Goal: Find specific page/section: Find specific page/section

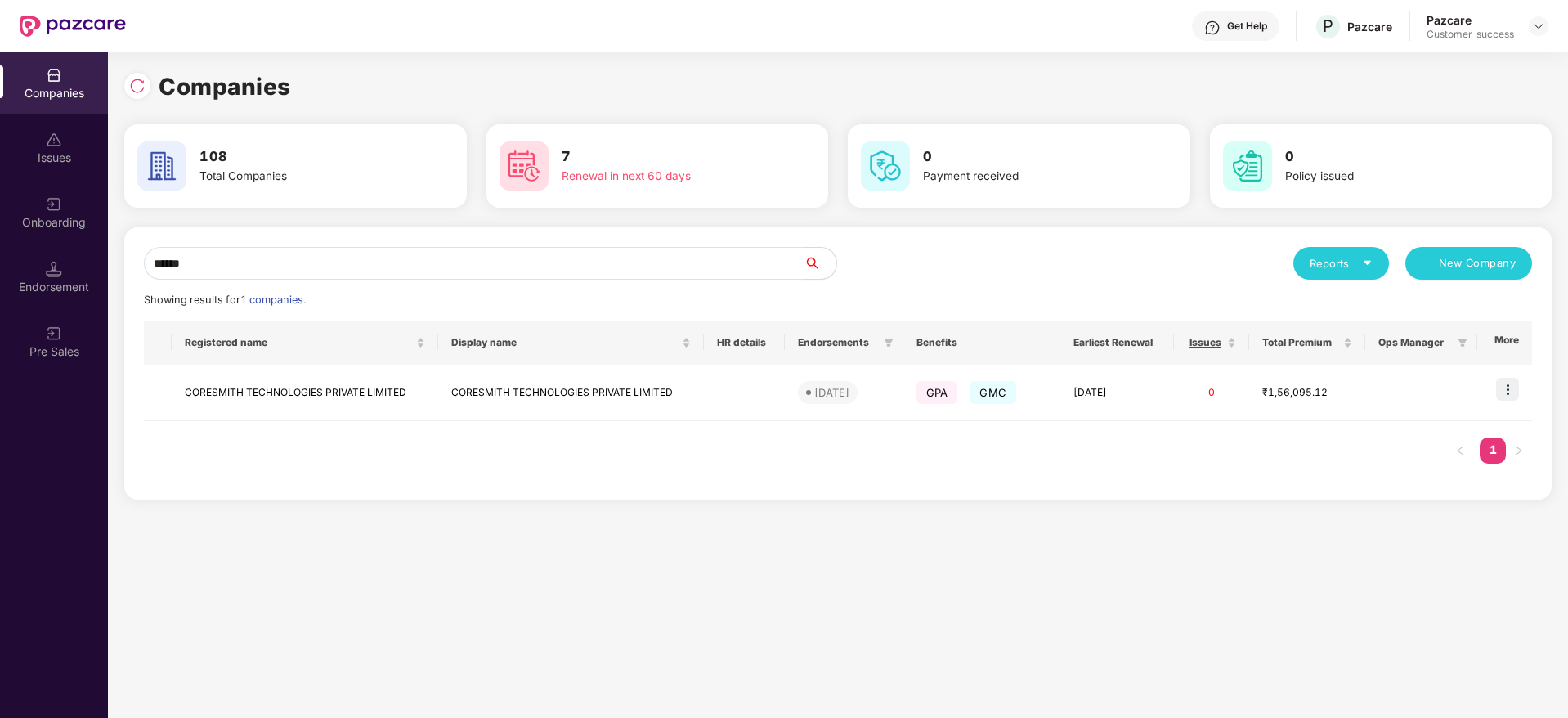
click at [262, 259] on input "******" at bounding box center [474, 263] width 660 height 33
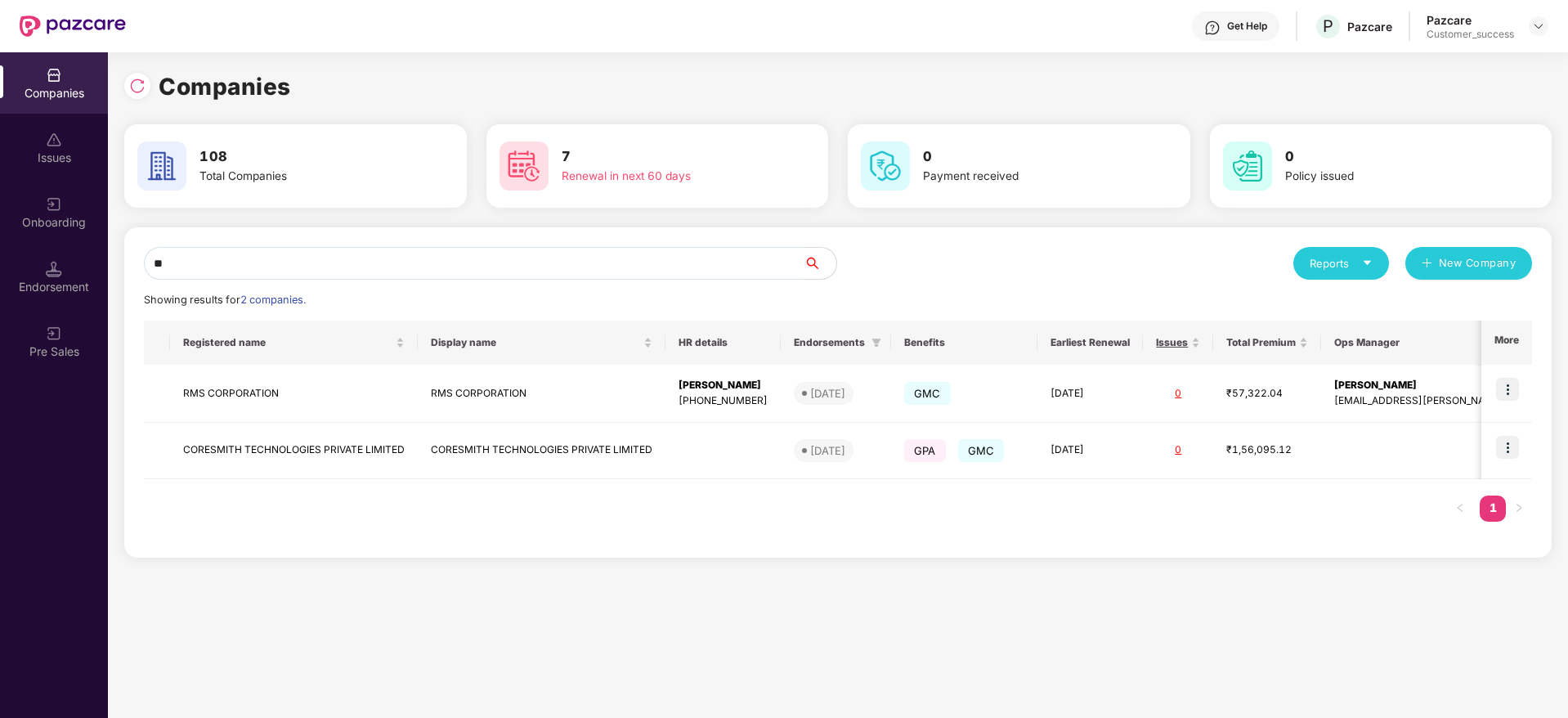
type input "*"
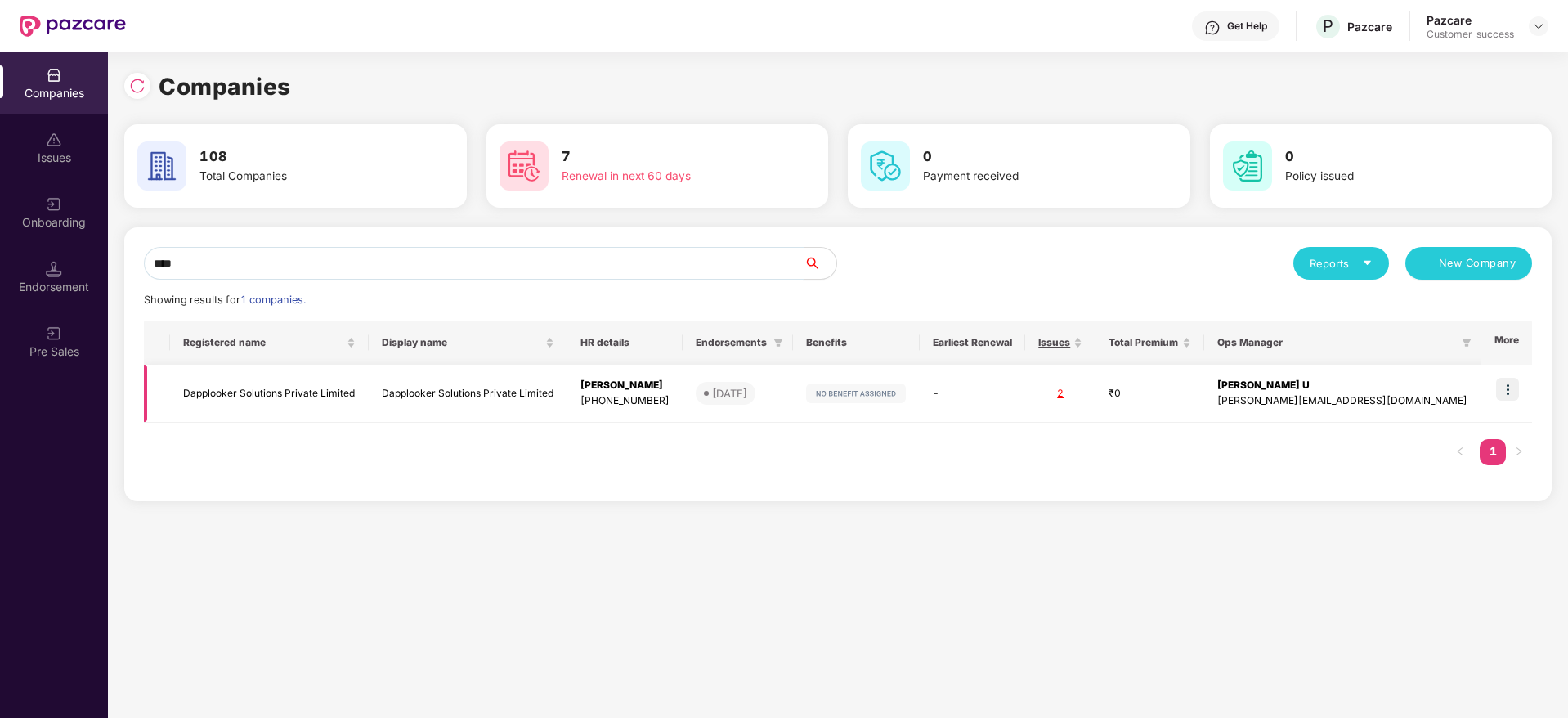
type input "****"
click at [244, 398] on td "Dapplooker Solutions Private Limited" at bounding box center [270, 393] width 198 height 58
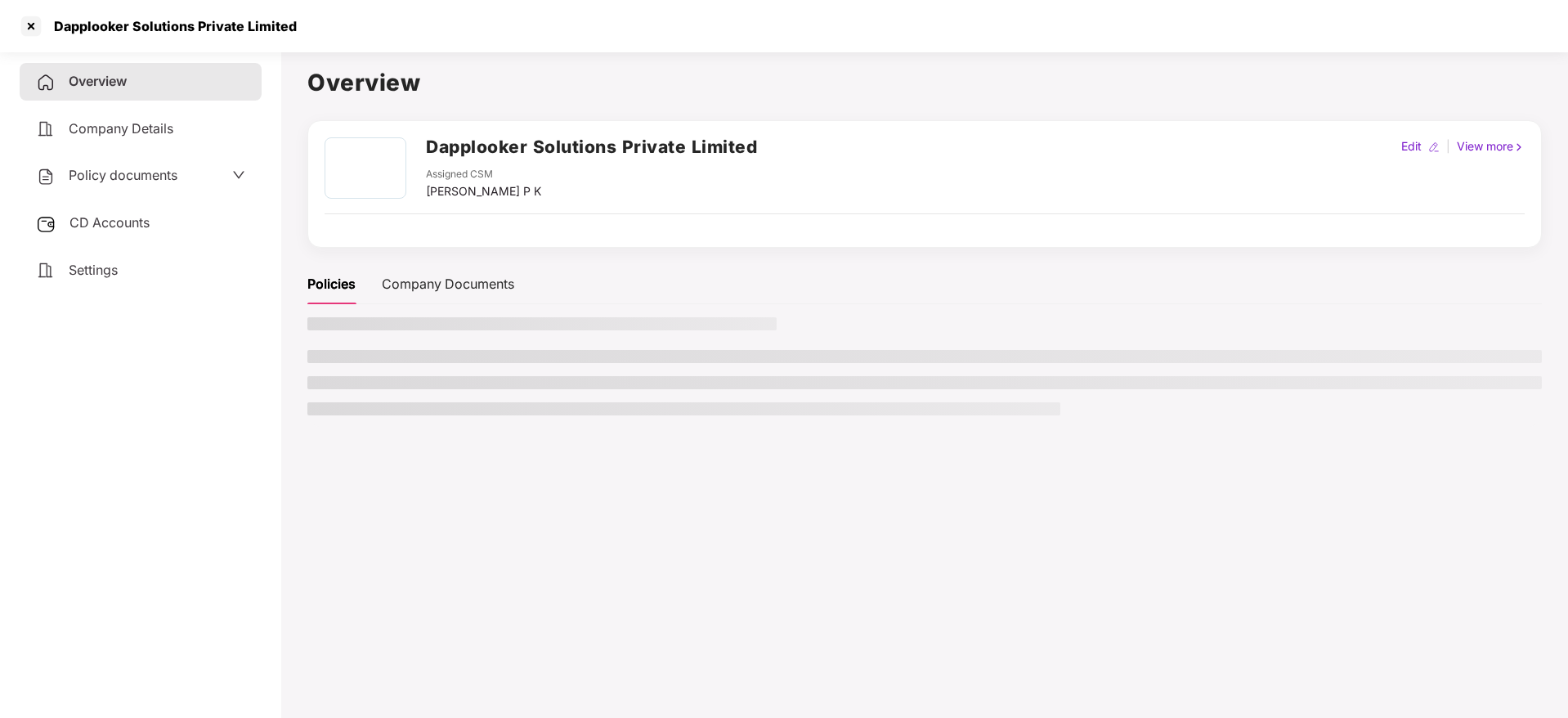
click at [104, 189] on div "Policy documents" at bounding box center [140, 175] width 242 height 37
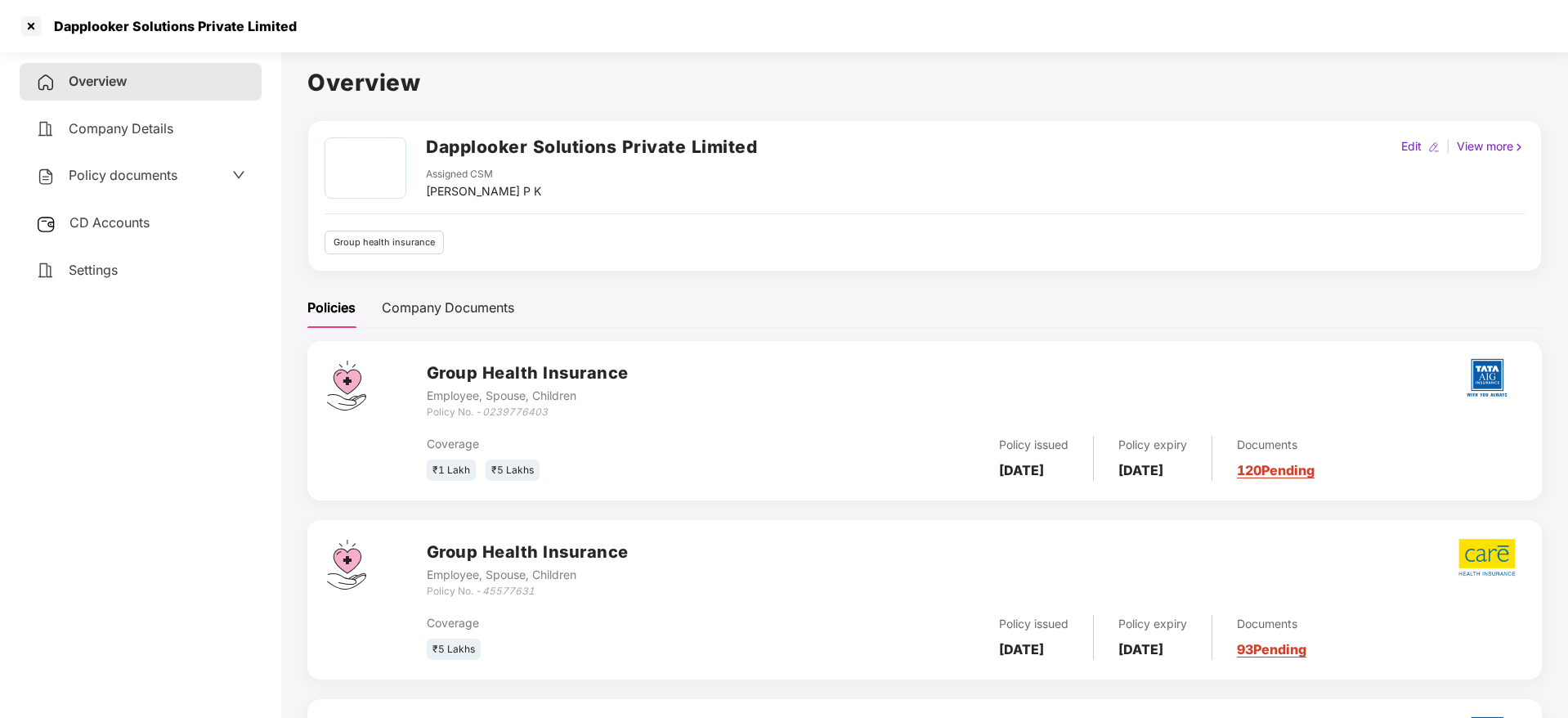
click at [105, 186] on div "Policy documents" at bounding box center [140, 175] width 242 height 37
click at [120, 176] on span "Policy documents" at bounding box center [123, 175] width 109 height 16
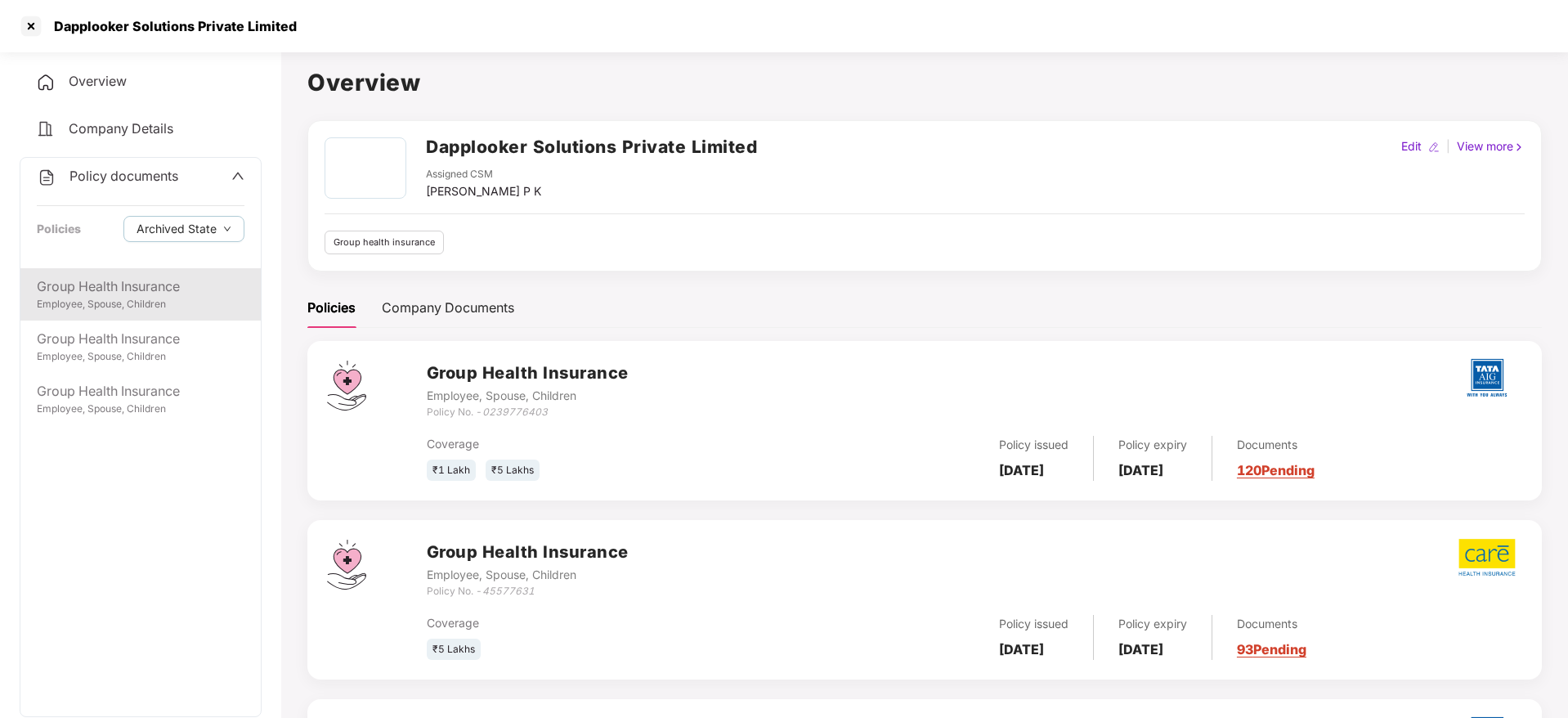
click at [112, 287] on div "Group Health Insurance" at bounding box center [140, 287] width 208 height 20
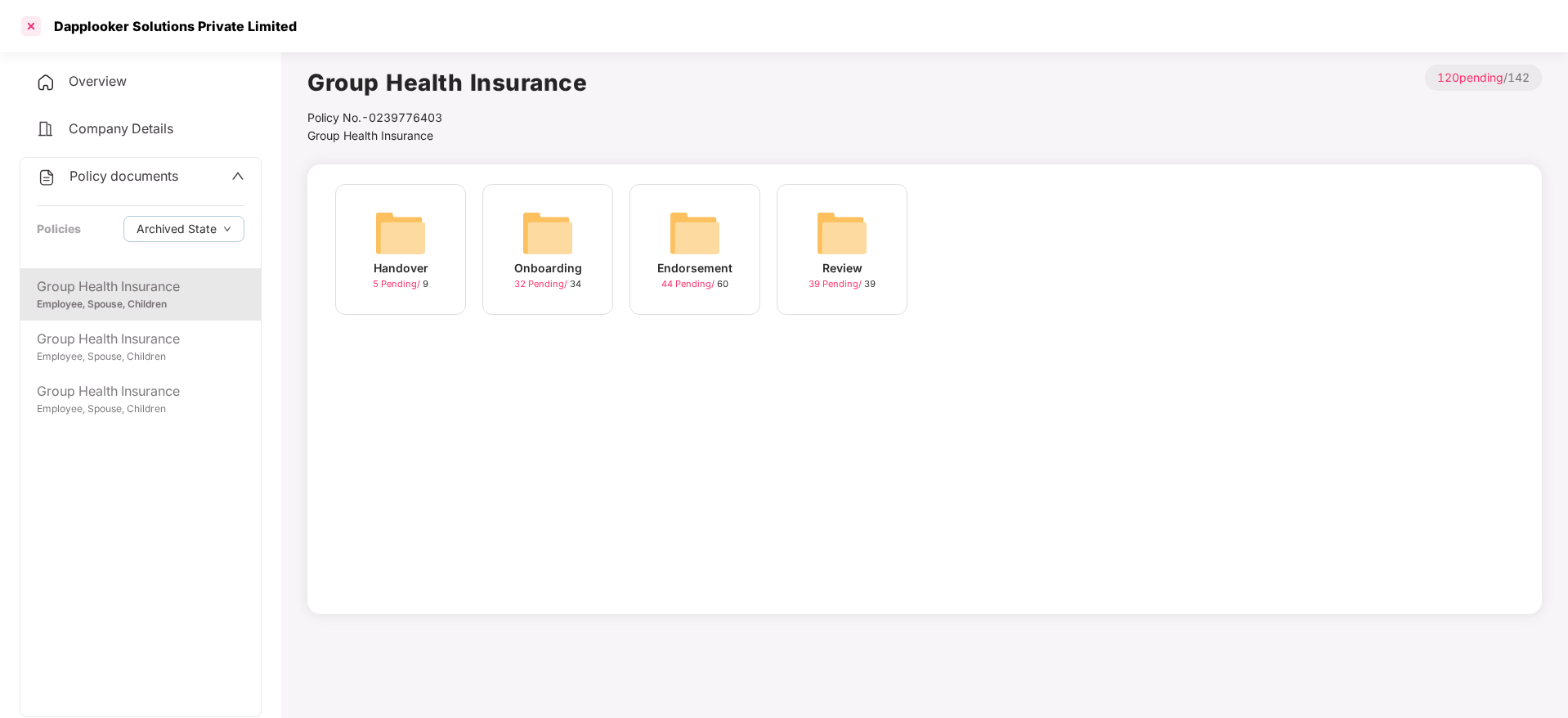
click at [31, 36] on div at bounding box center [31, 25] width 26 height 26
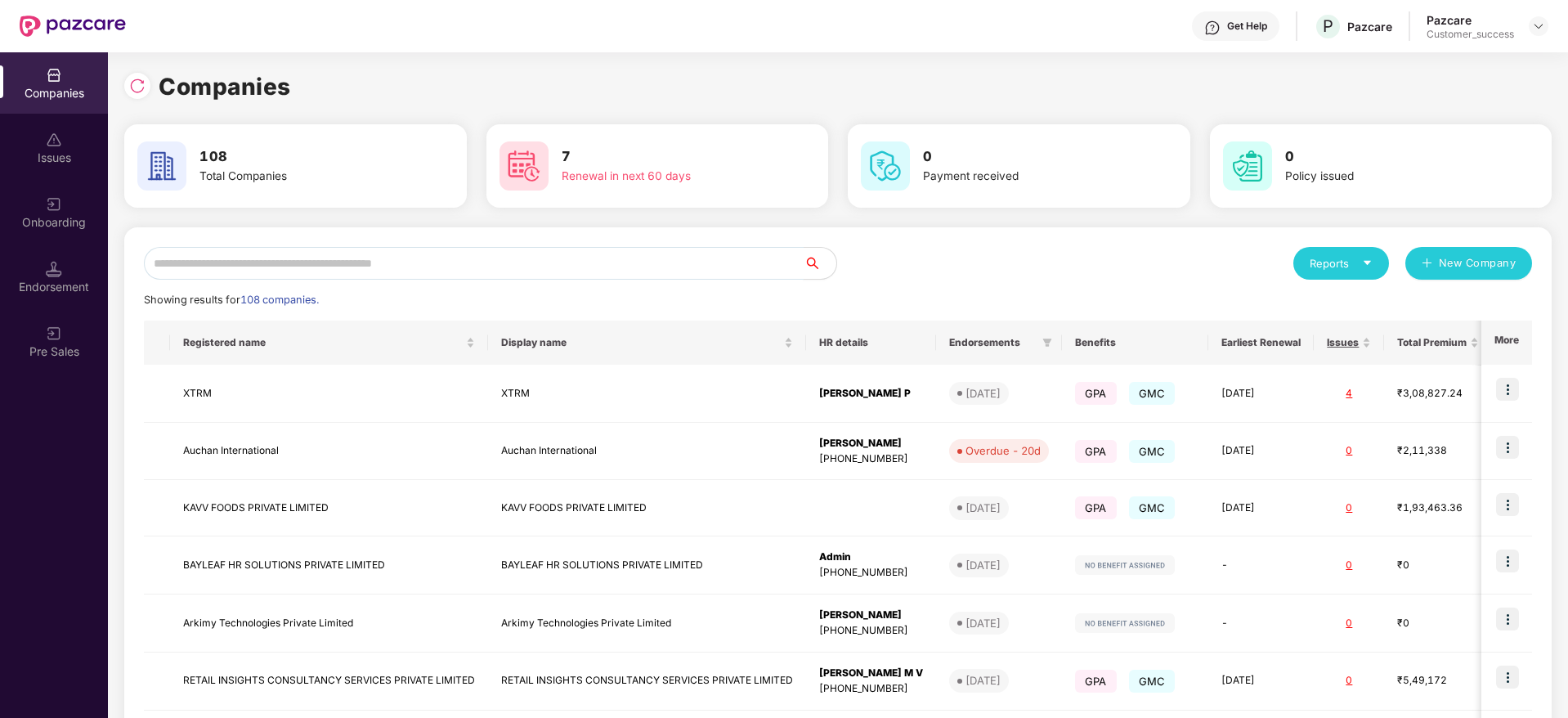
click at [237, 270] on input "text" at bounding box center [474, 263] width 660 height 33
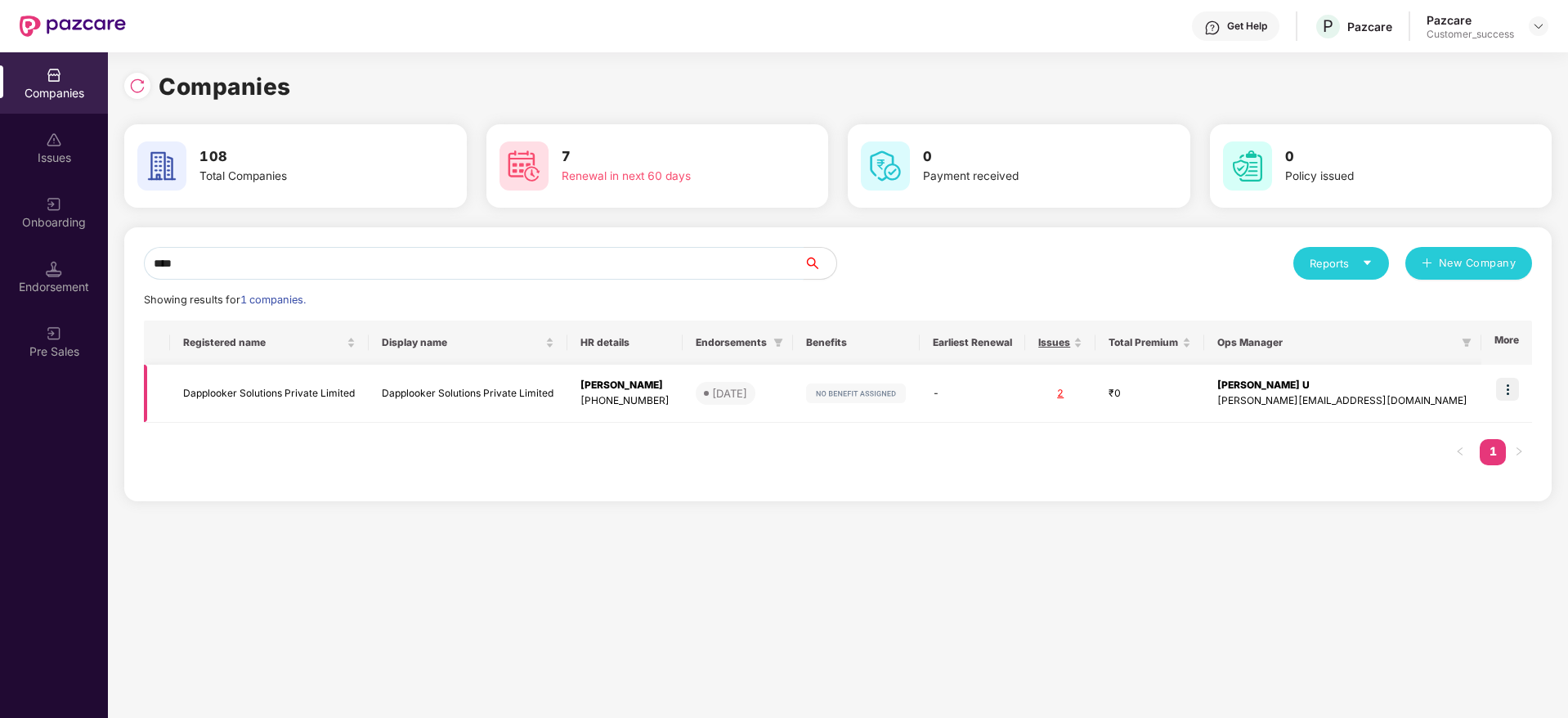
type input "****"
click at [288, 405] on td "Dapplooker Solutions Private Limited" at bounding box center [270, 393] width 198 height 58
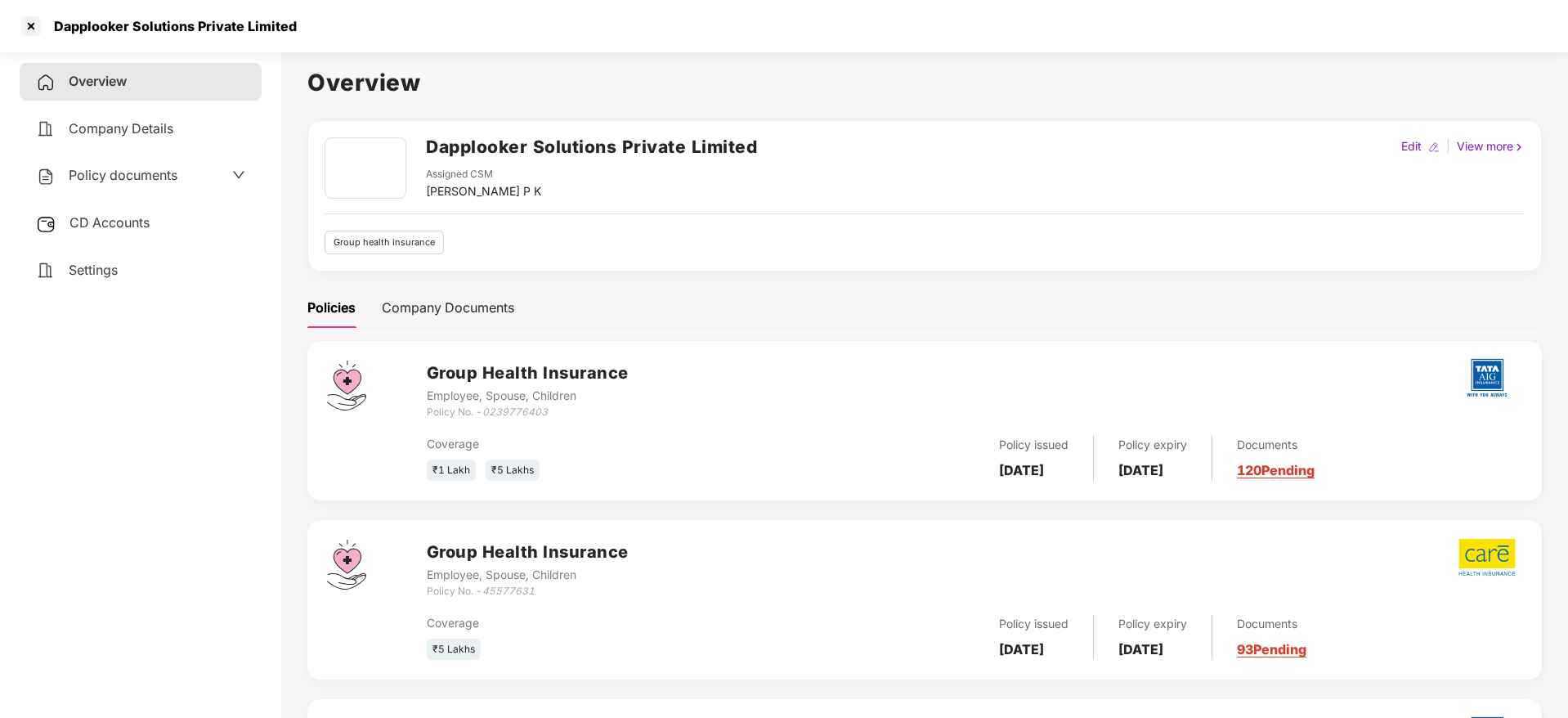
click at [111, 222] on span "CD Accounts" at bounding box center [109, 222] width 80 height 16
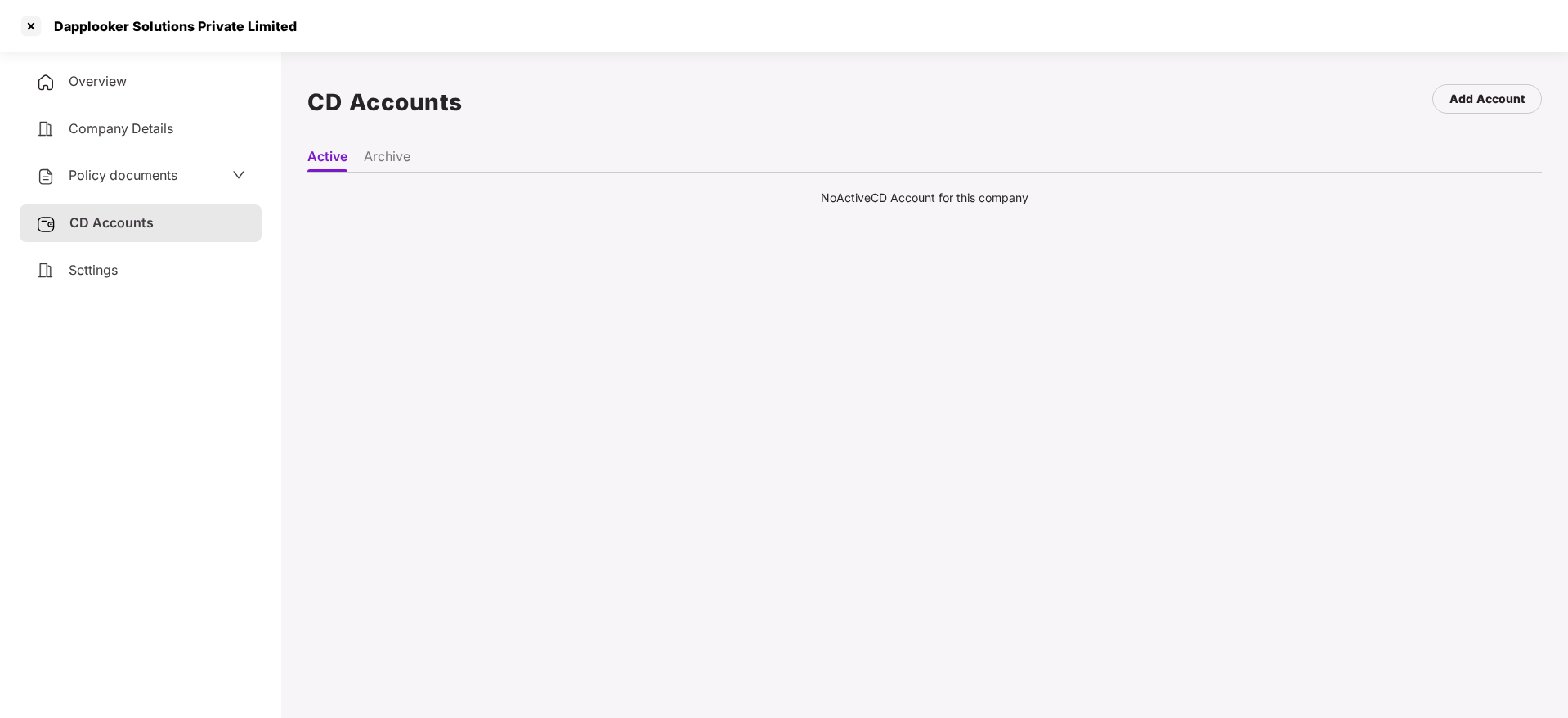
click at [393, 155] on li "Archive" at bounding box center [387, 160] width 47 height 24
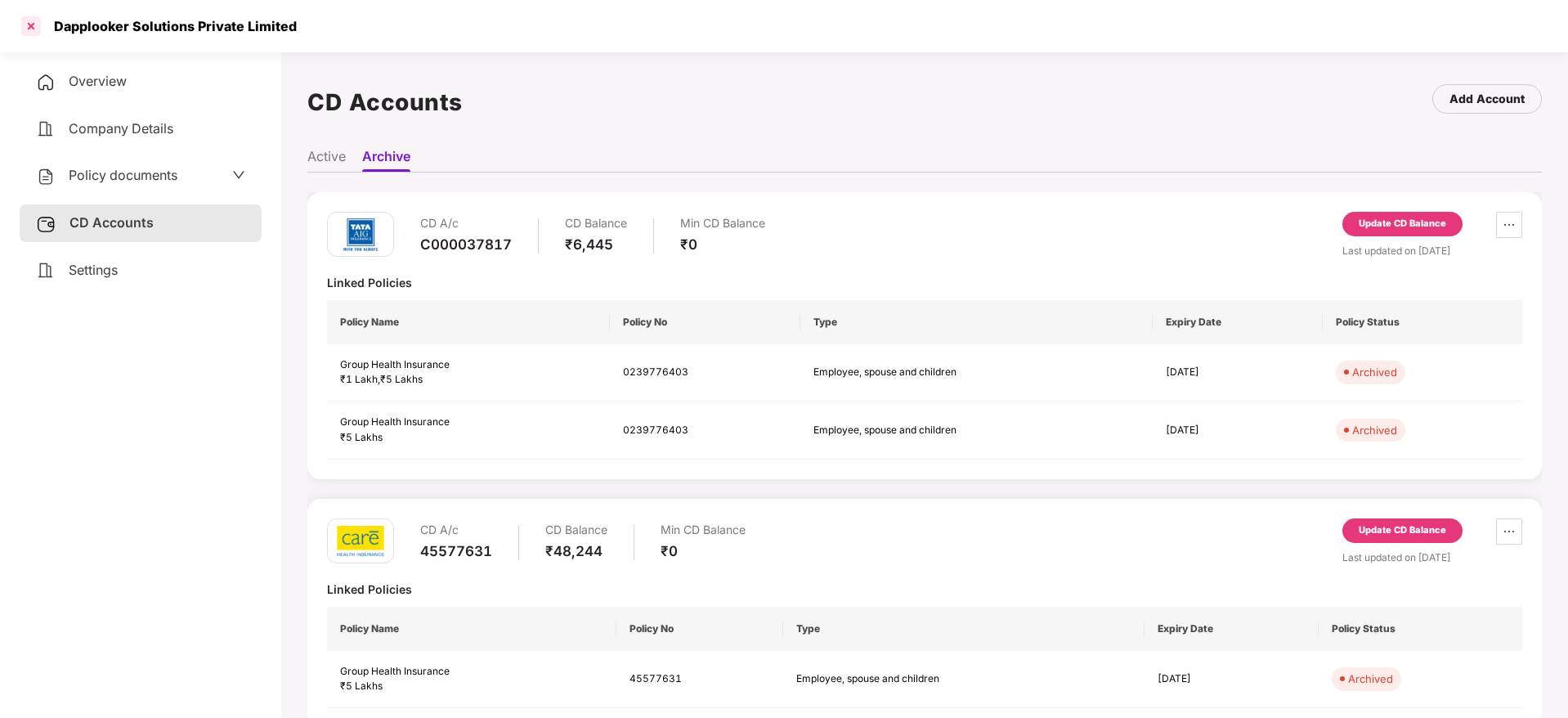
click at [36, 22] on div at bounding box center [31, 25] width 26 height 26
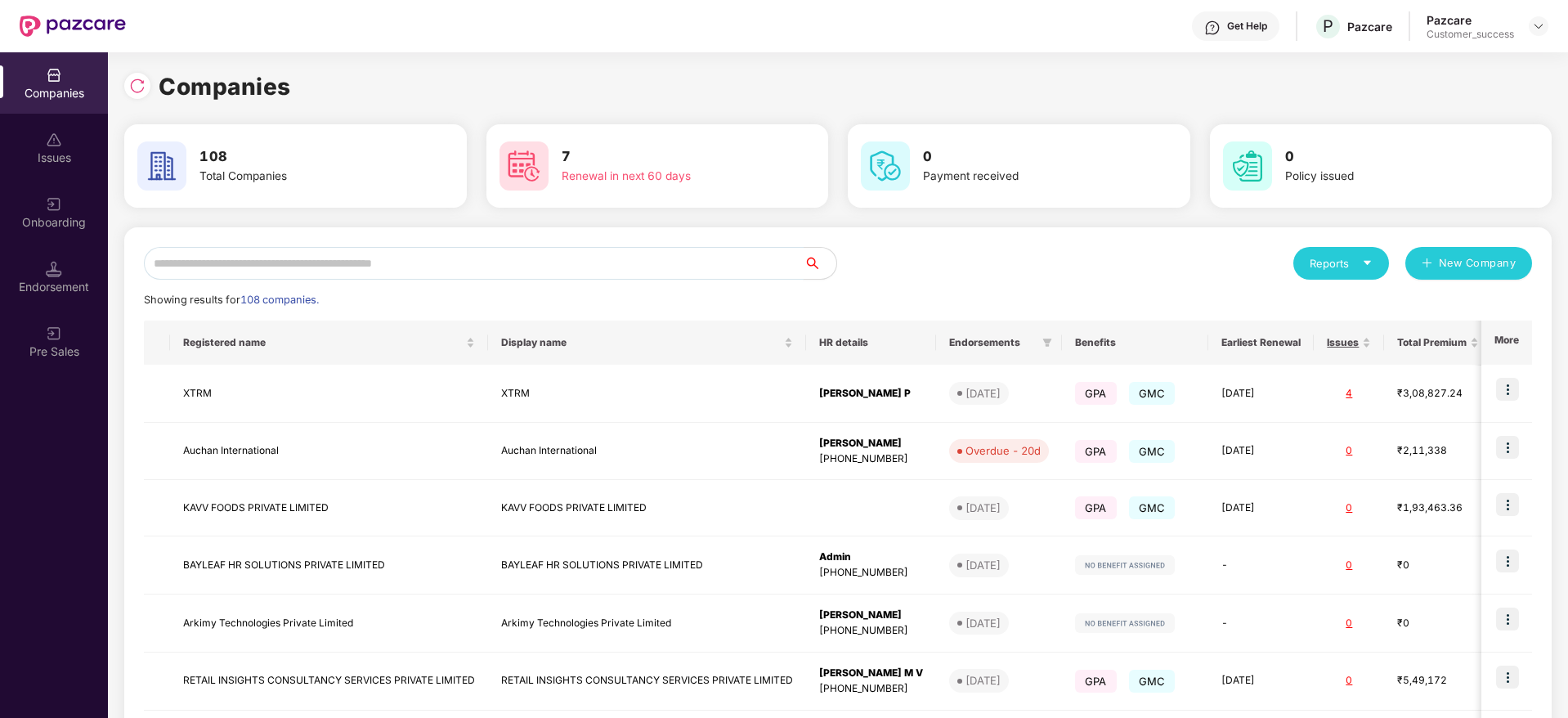
click at [284, 278] on input "text" at bounding box center [474, 263] width 660 height 33
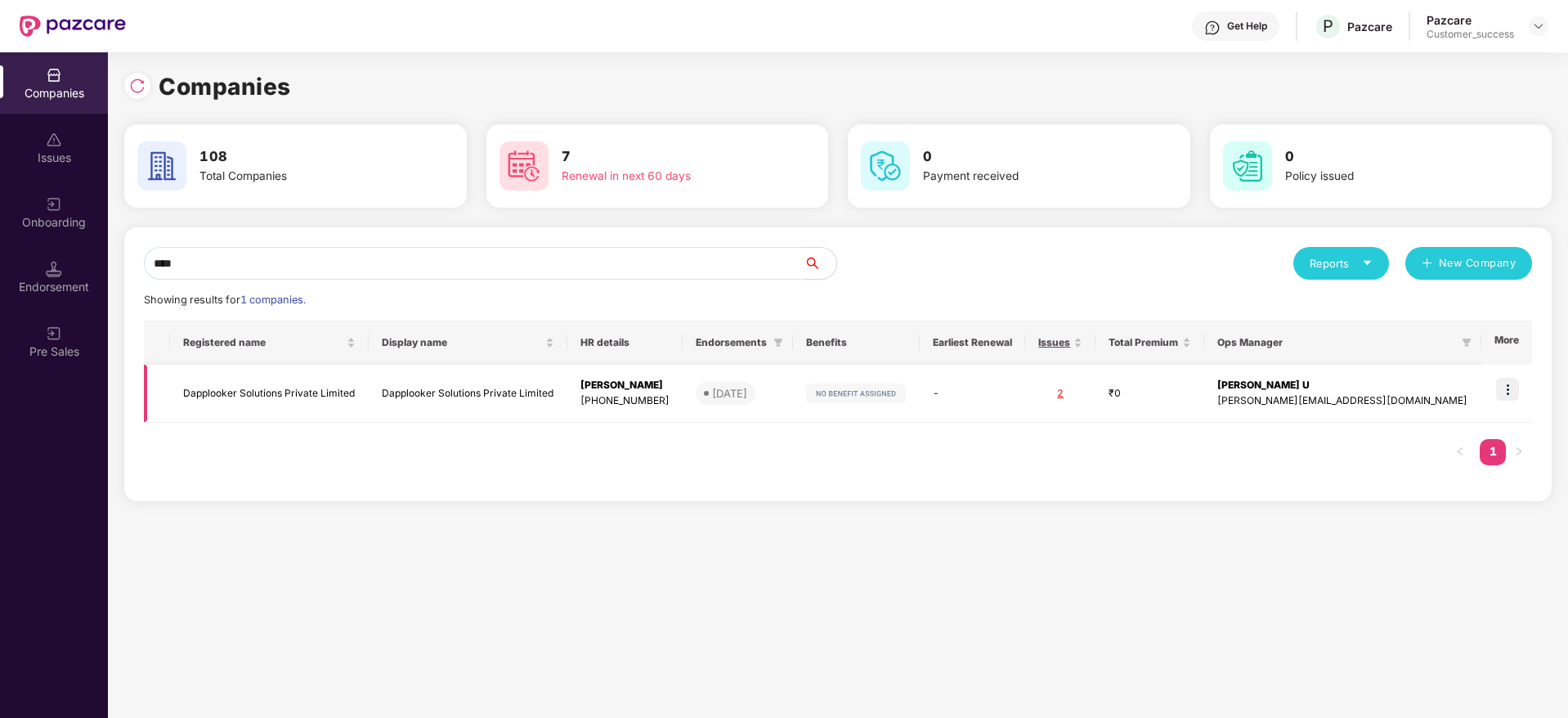
type input "****"
click at [209, 381] on td "Dapplooker Solutions Private Limited" at bounding box center [270, 393] width 198 height 58
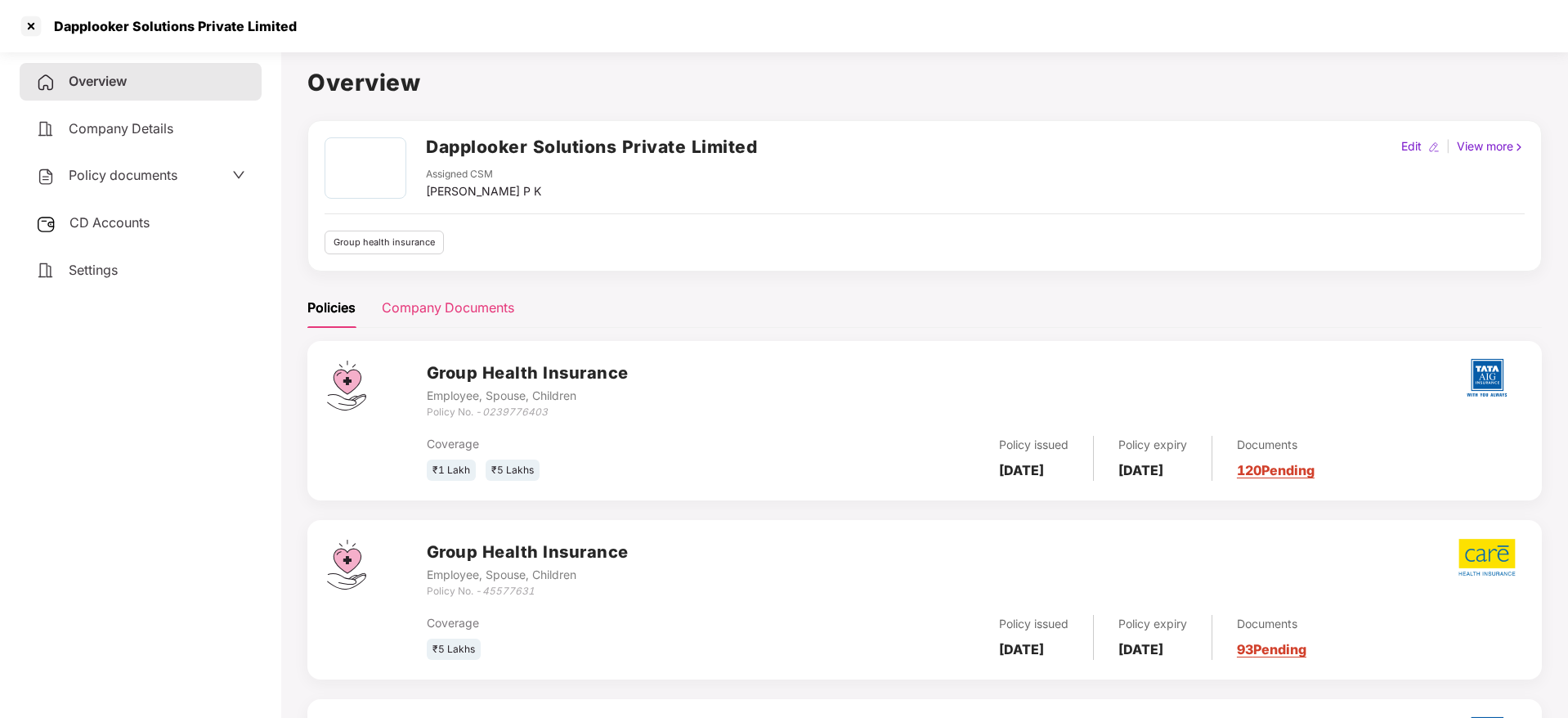
click at [435, 302] on div "Company Documents" at bounding box center [448, 308] width 132 height 20
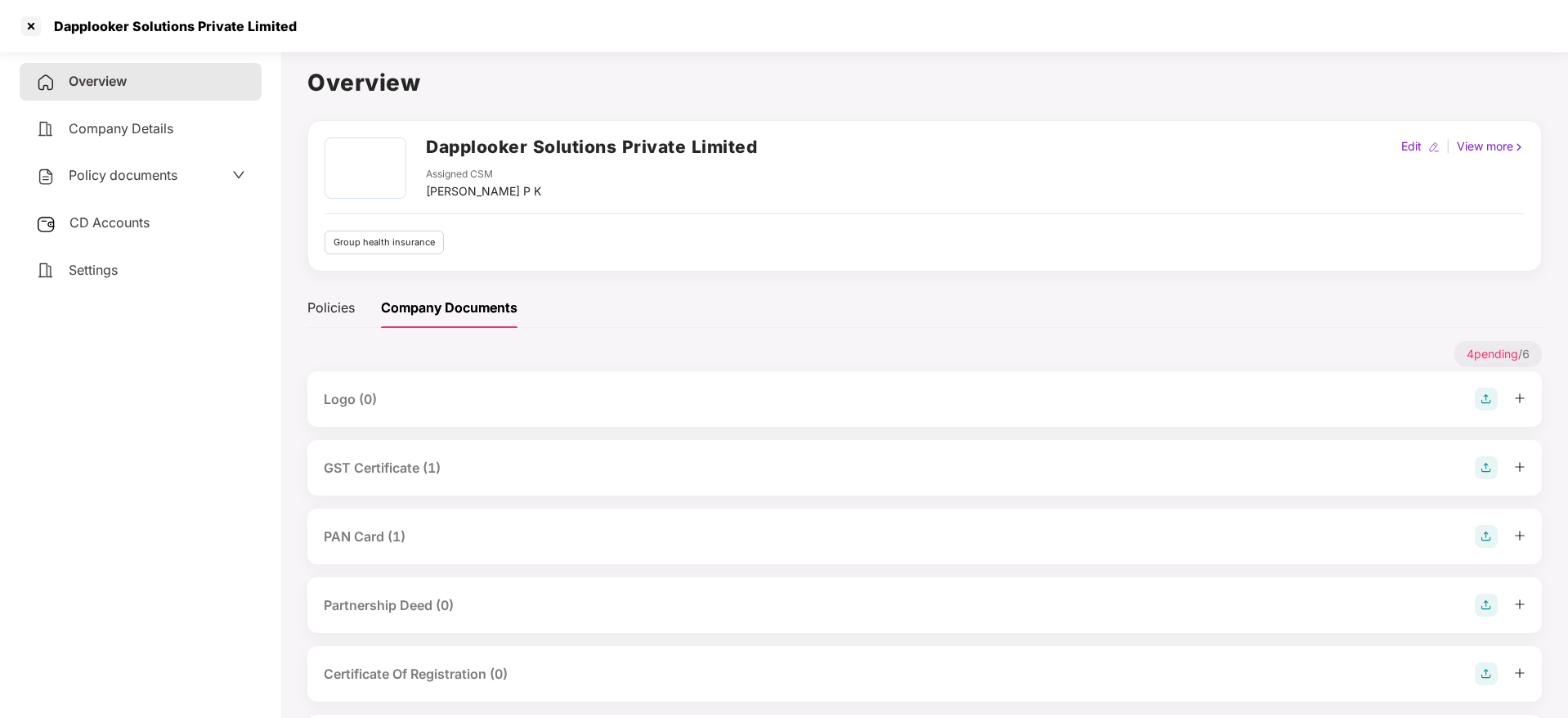
click at [391, 465] on div "GST Certificate (1)" at bounding box center [382, 468] width 117 height 20
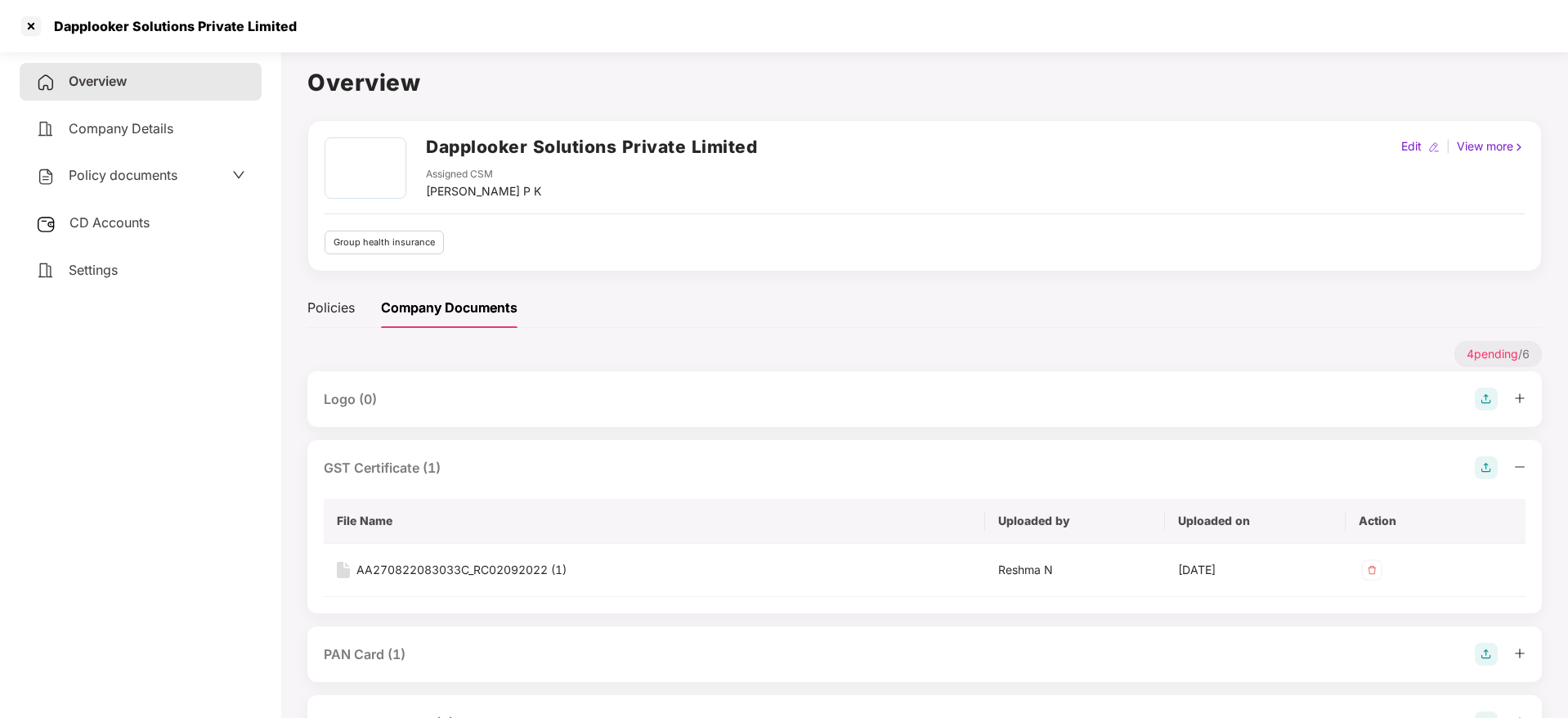
click at [1496, 470] on img at bounding box center [1487, 467] width 23 height 23
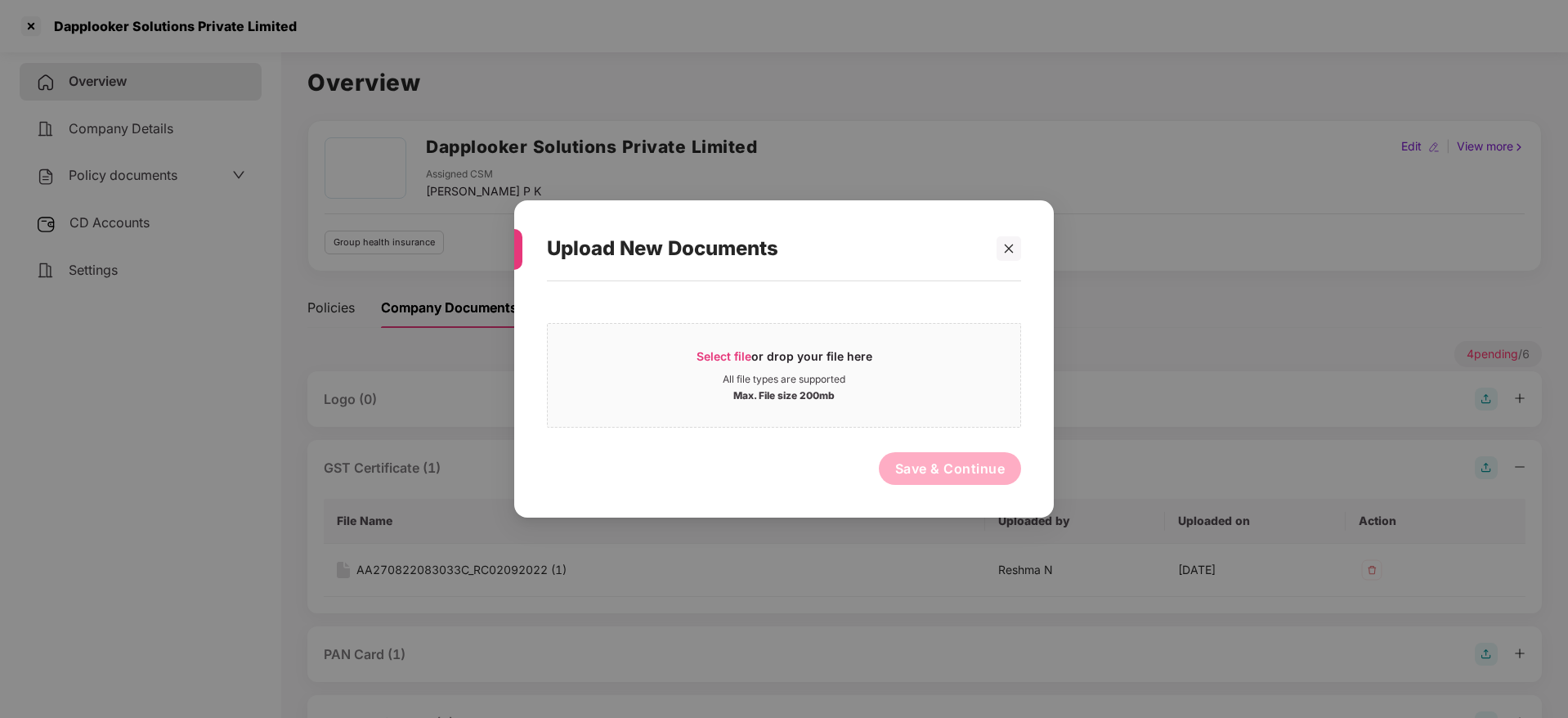
click at [1004, 228] on div "Upload New Documents" at bounding box center [784, 248] width 474 height 64
click at [1011, 243] on icon "close" at bounding box center [1008, 248] width 11 height 11
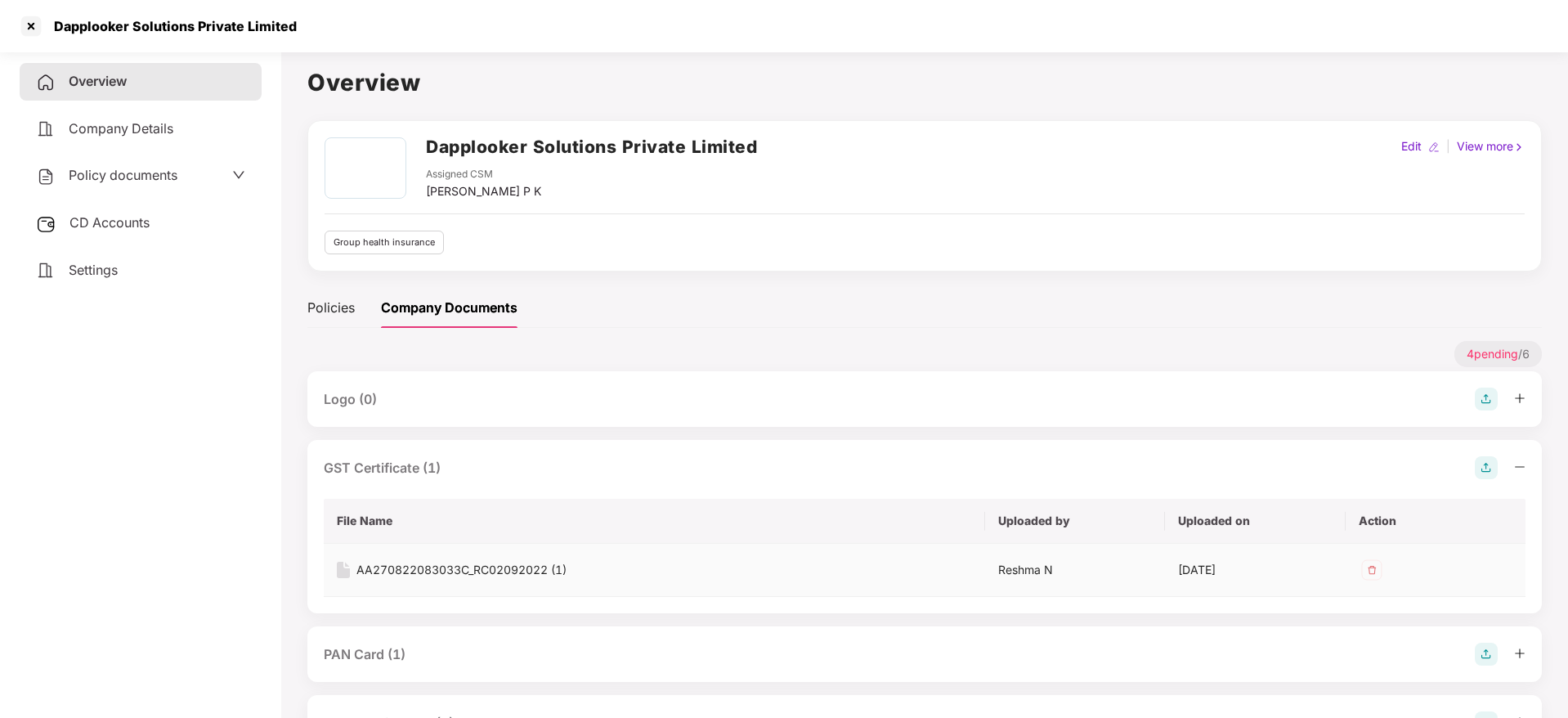
click at [499, 573] on div "AA270822083033C_RC02092022 (1)" at bounding box center [461, 569] width 210 height 18
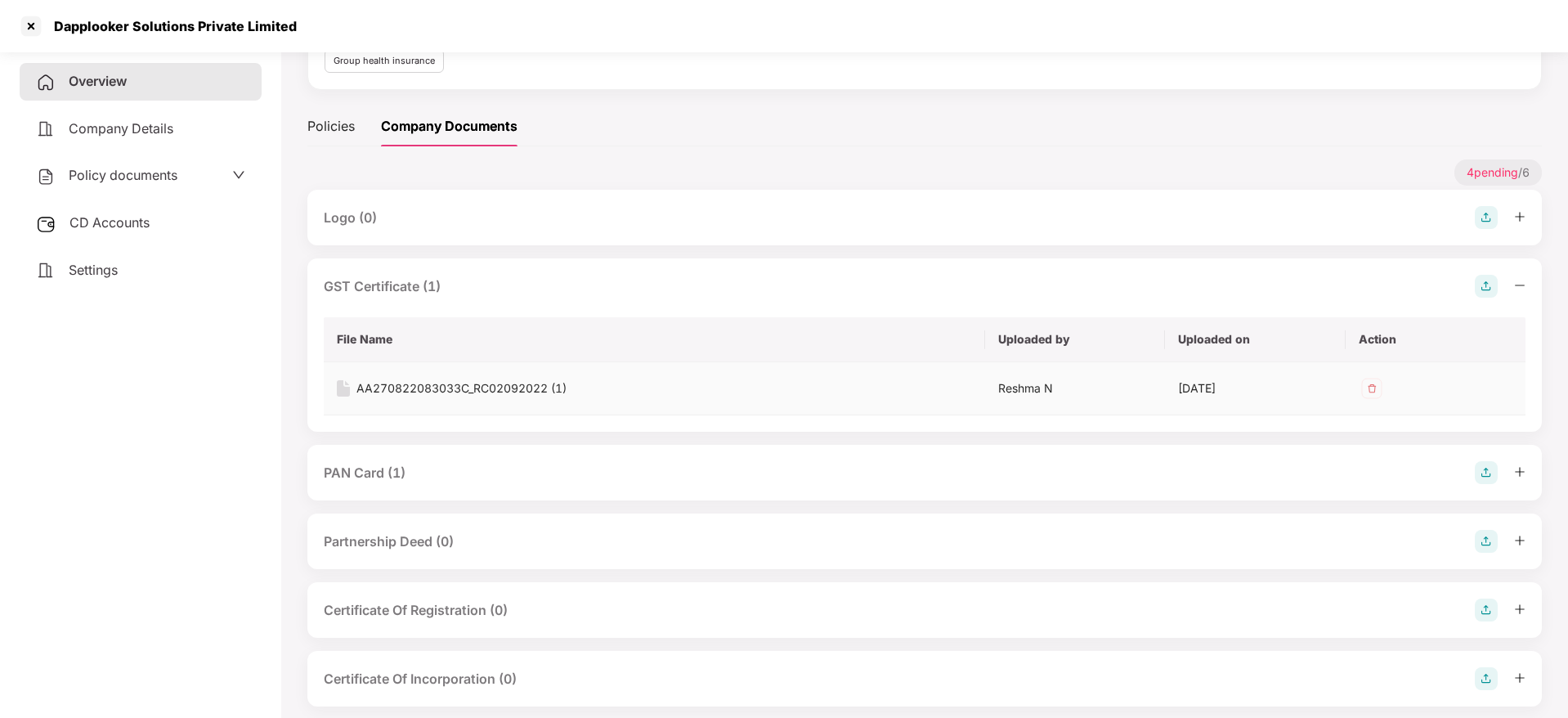
scroll to position [188, 0]
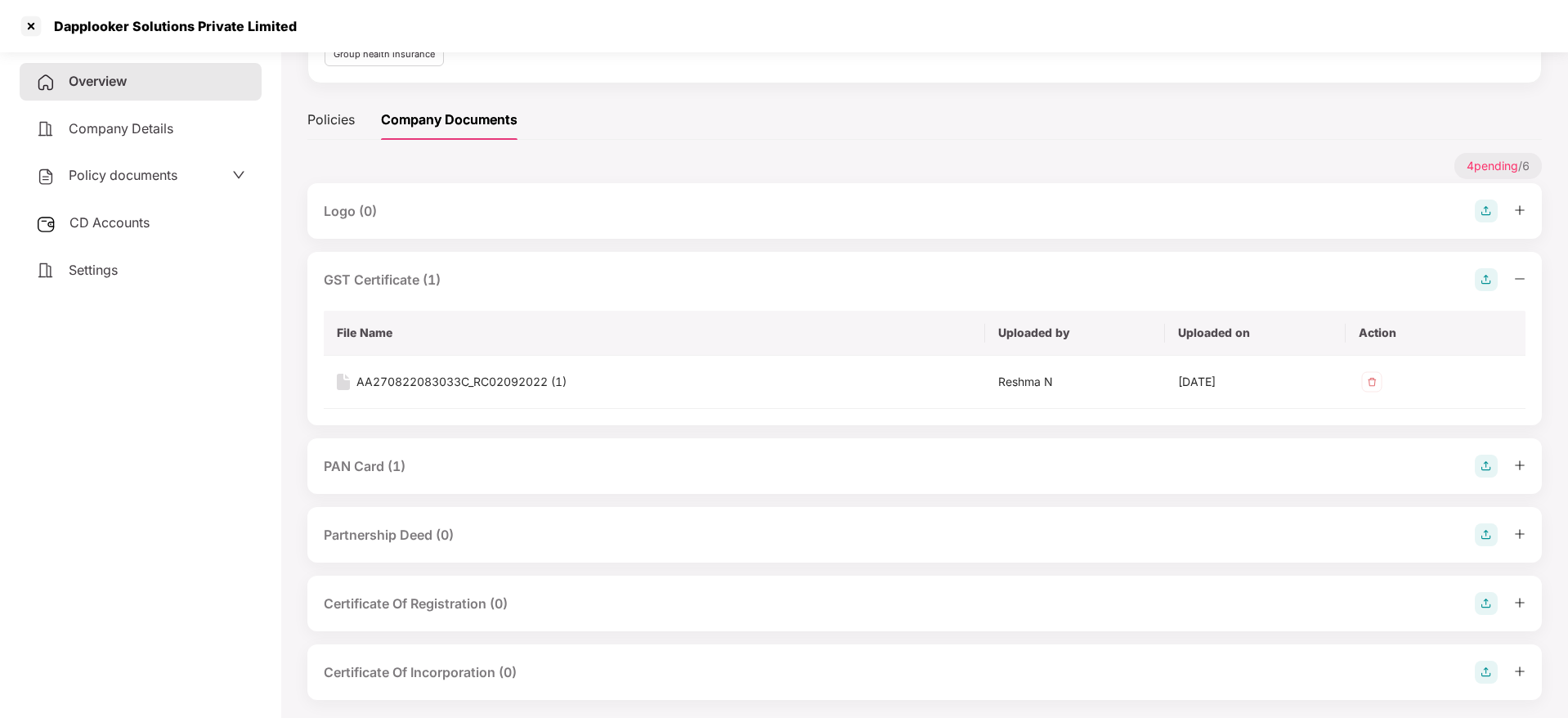
click at [342, 468] on div "PAN Card (1)" at bounding box center [365, 466] width 81 height 20
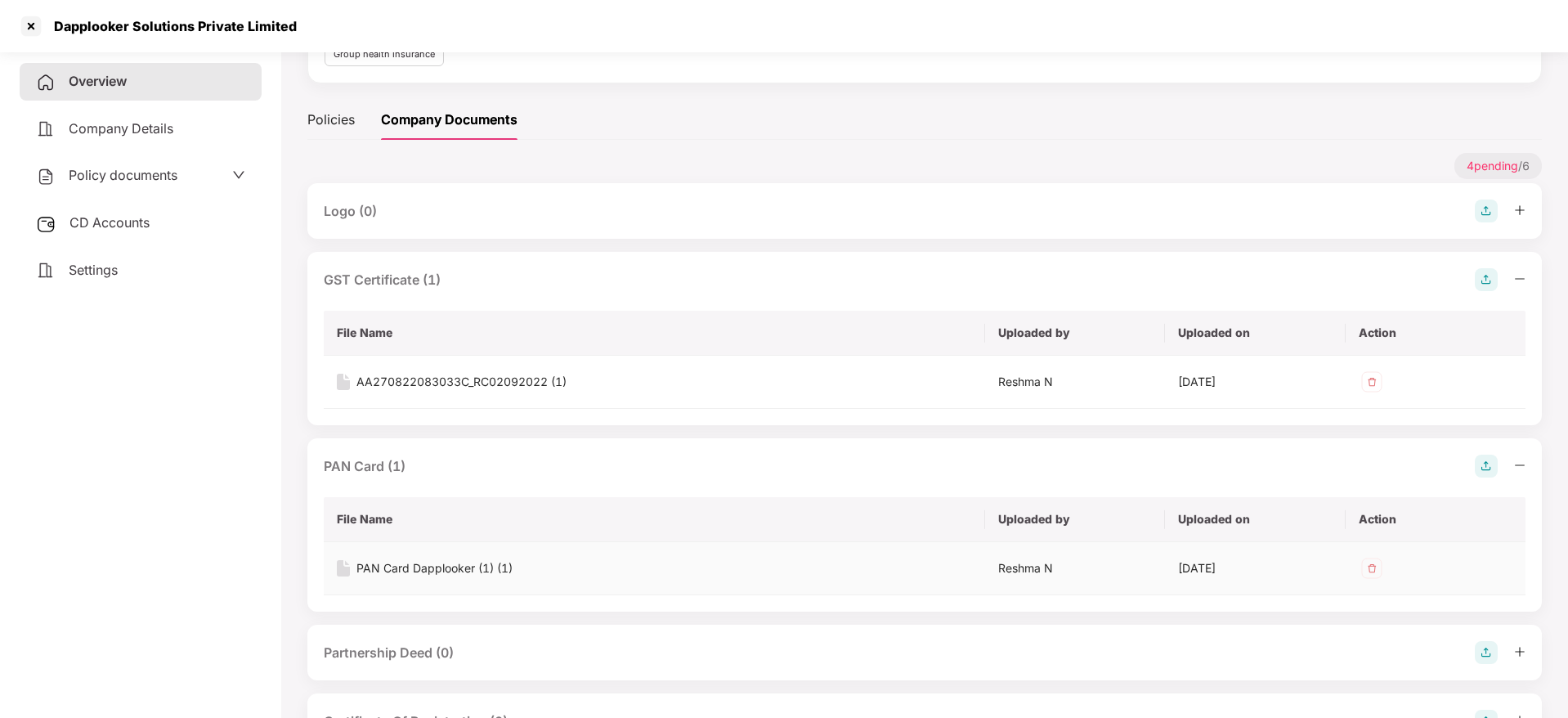
click at [401, 579] on td "PAN Card Dapplooker (1) (1)" at bounding box center [655, 568] width 661 height 53
click at [411, 573] on div "PAN Card Dapplooker (1) (1)" at bounding box center [434, 568] width 156 height 18
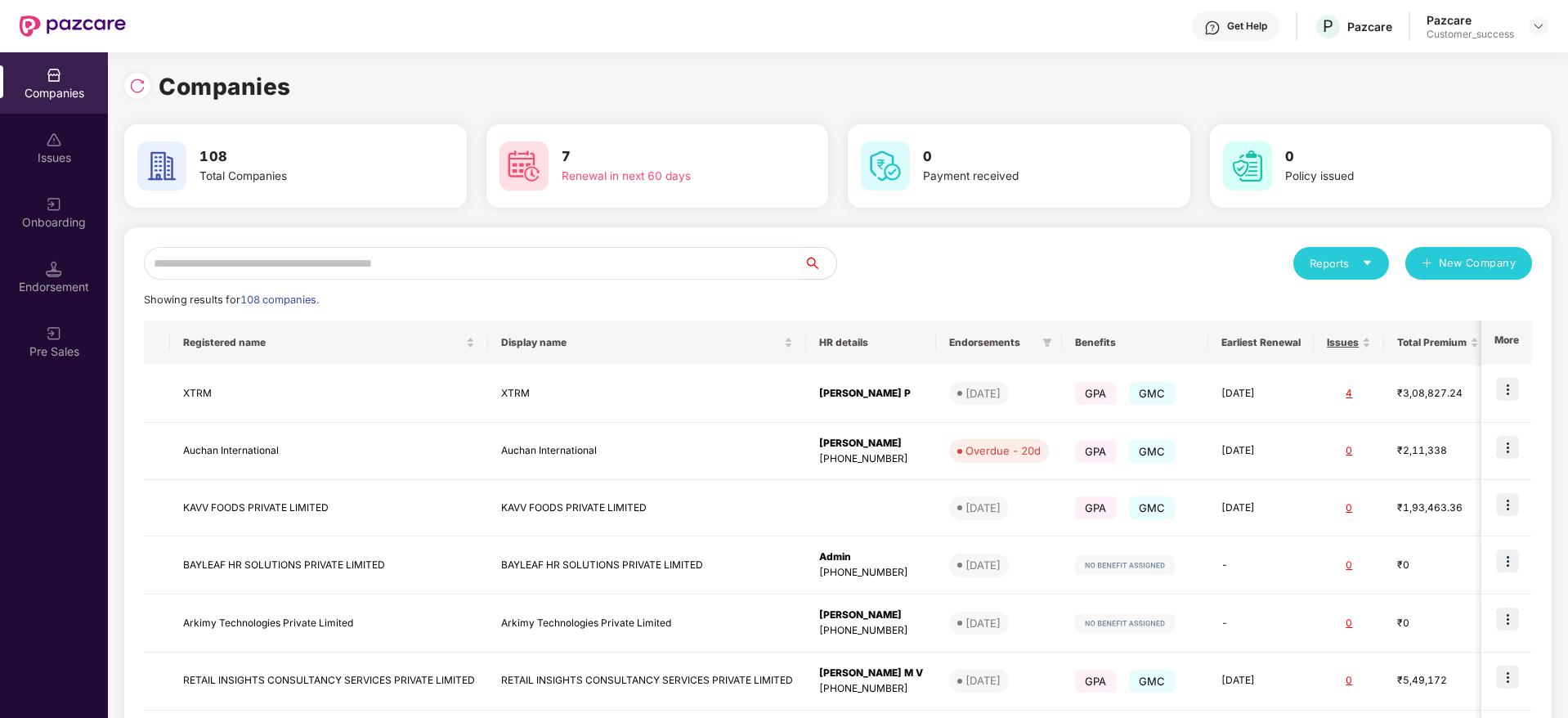
scroll to position [0, 0]
click at [1516, 385] on img at bounding box center [1508, 388] width 23 height 23
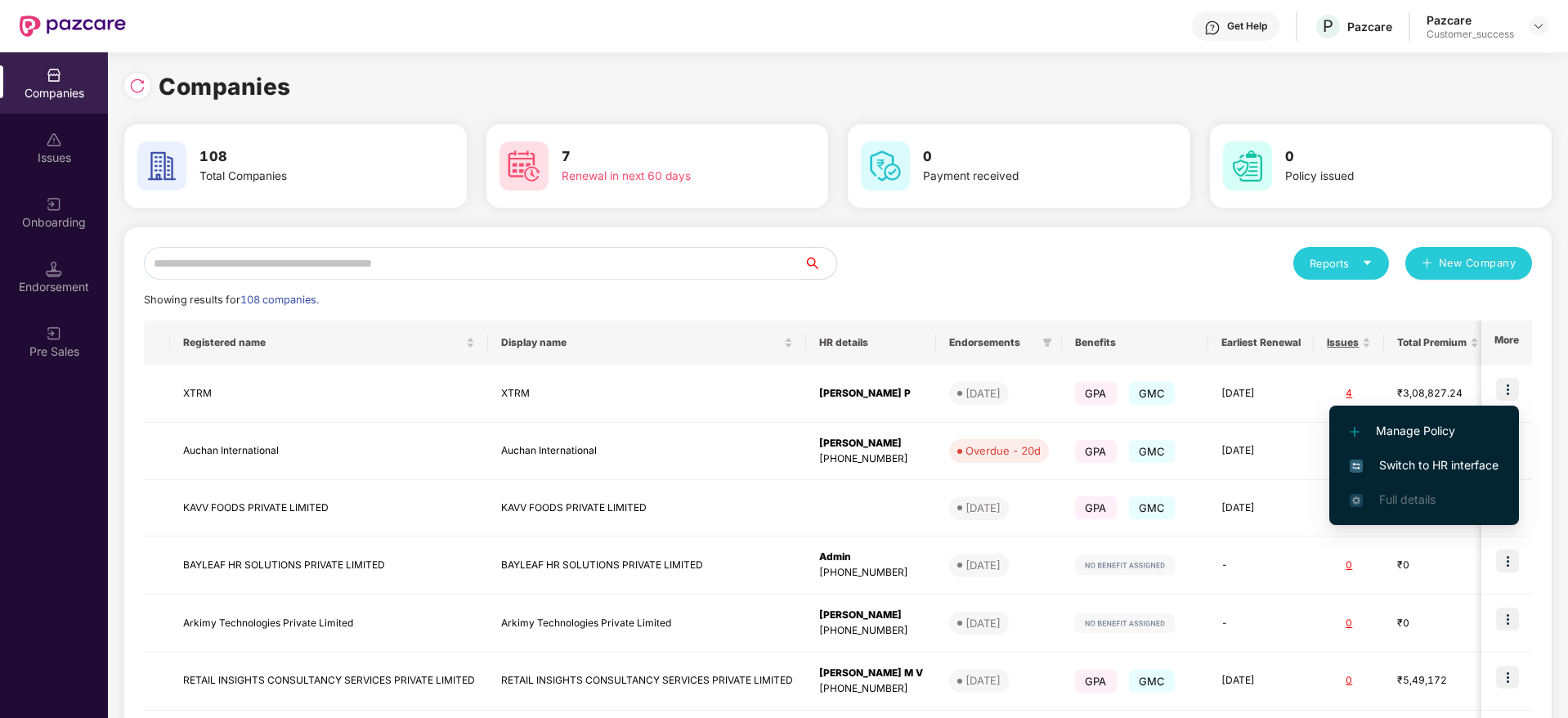
click at [1430, 465] on span "Switch to HR interface" at bounding box center [1424, 465] width 148 height 18
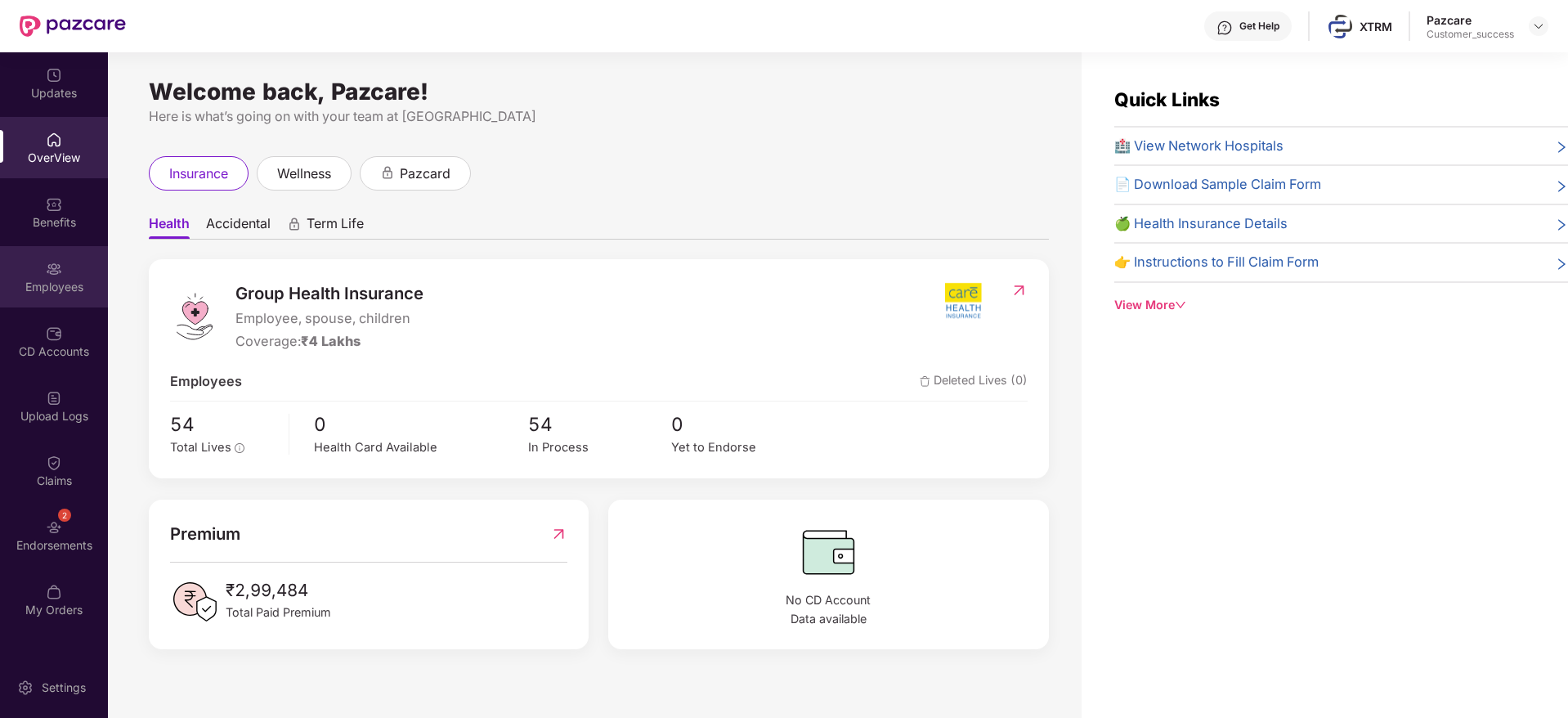
click at [72, 258] on div "Employees" at bounding box center [53, 276] width 108 height 61
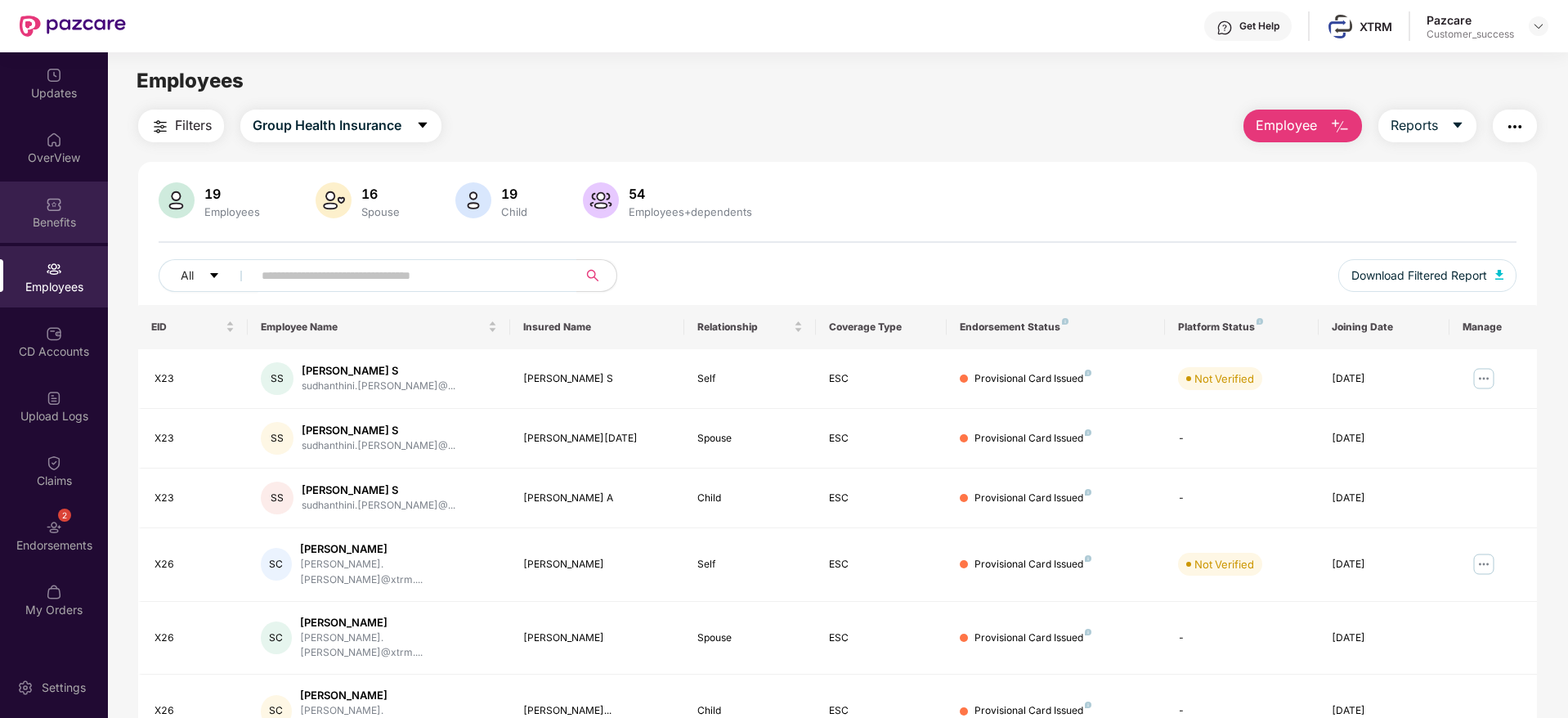
click at [57, 203] on img at bounding box center [53, 203] width 16 height 16
